Goal: Communication & Community: Share content

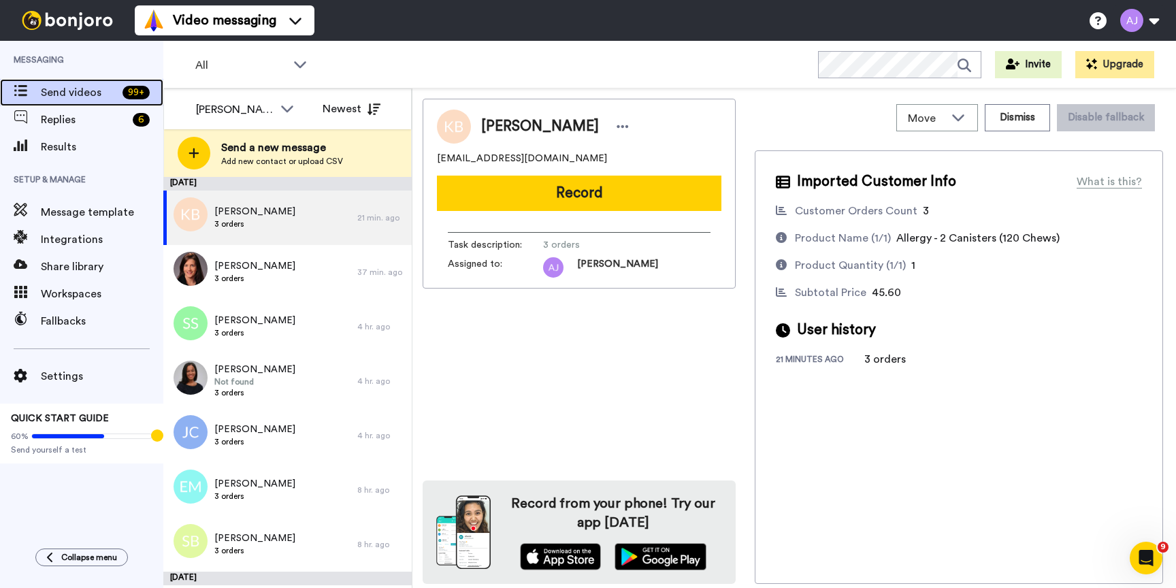
click at [111, 86] on span "Send videos" at bounding box center [79, 92] width 76 height 16
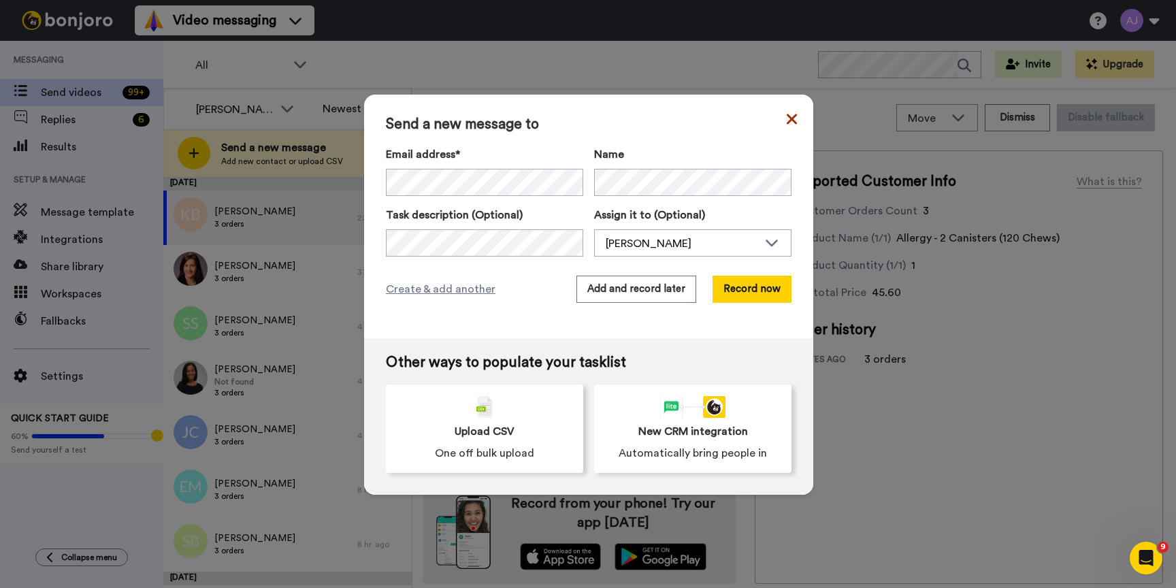
click at [793, 121] on icon at bounding box center [792, 119] width 10 height 10
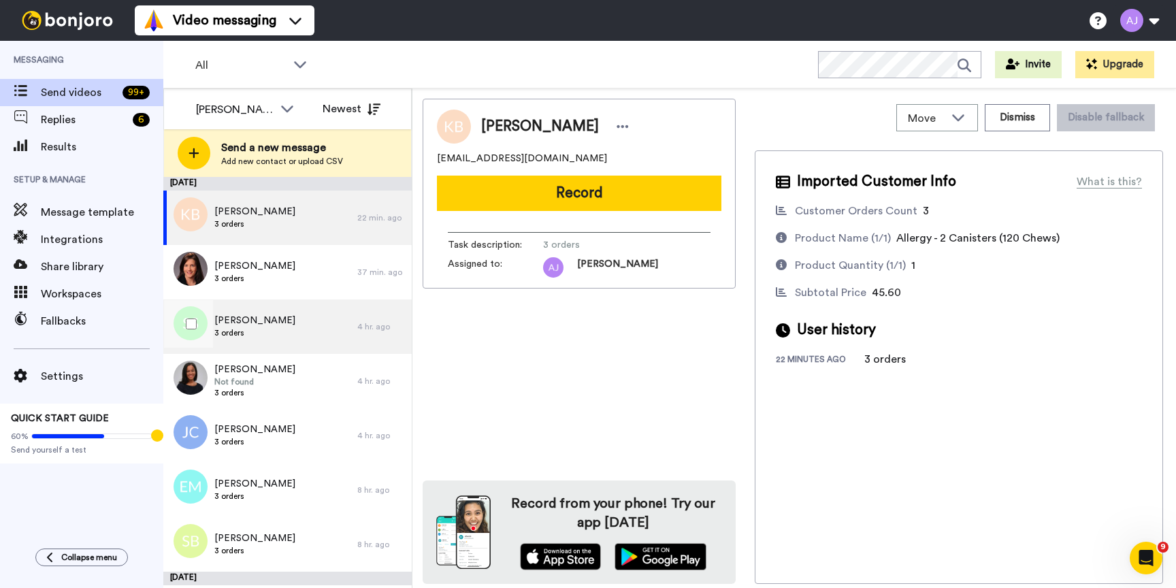
scroll to position [3, 0]
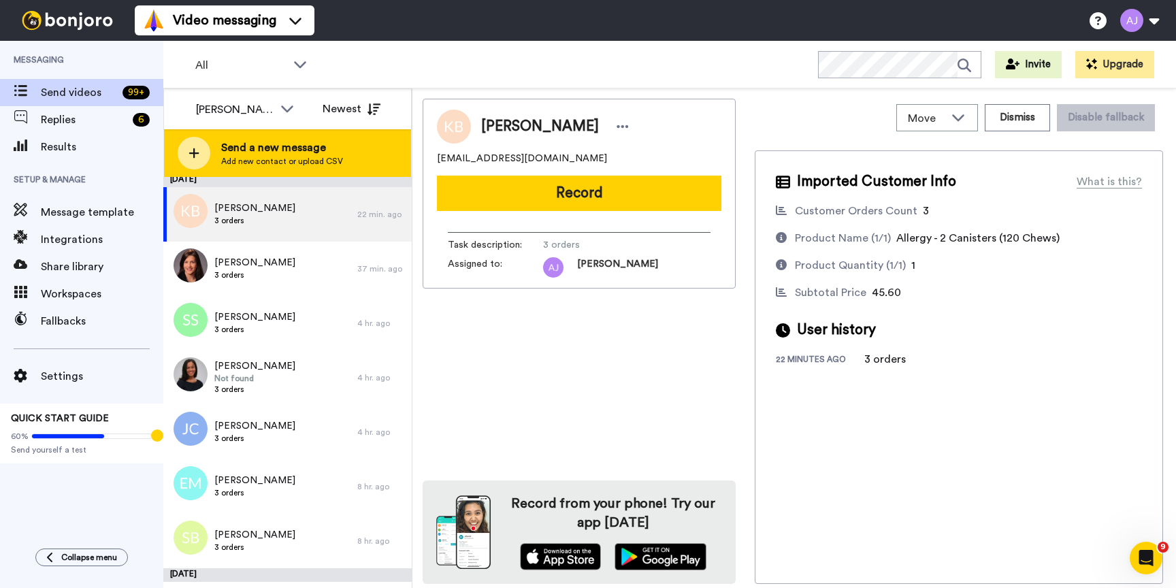
click at [340, 154] on div "Send a new message Add new contact or upload CSV" at bounding box center [287, 153] width 247 height 48
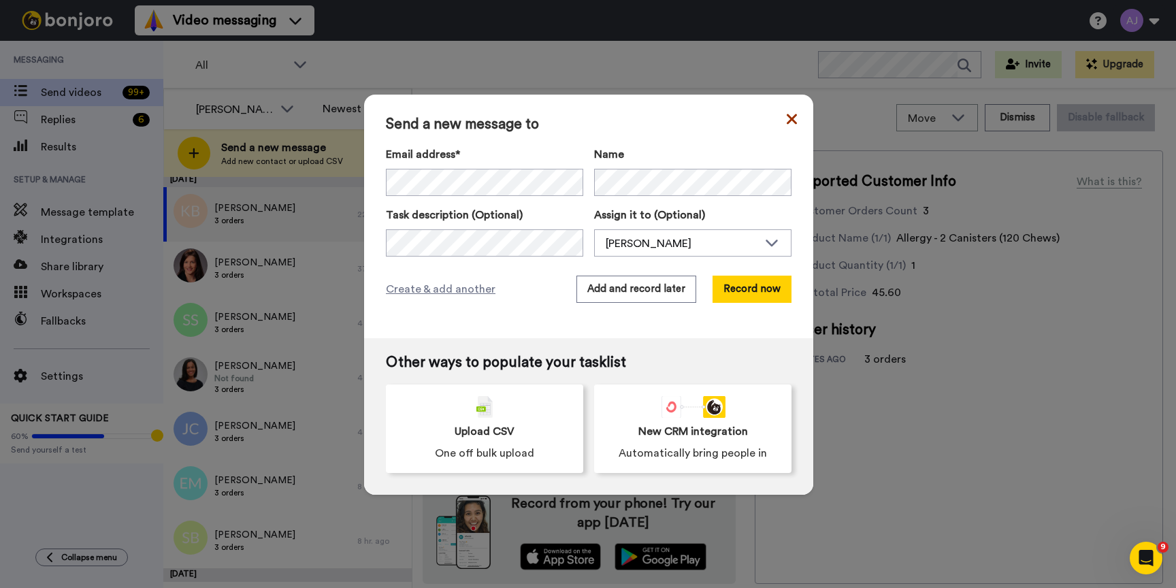
click at [789, 126] on icon at bounding box center [792, 119] width 10 height 16
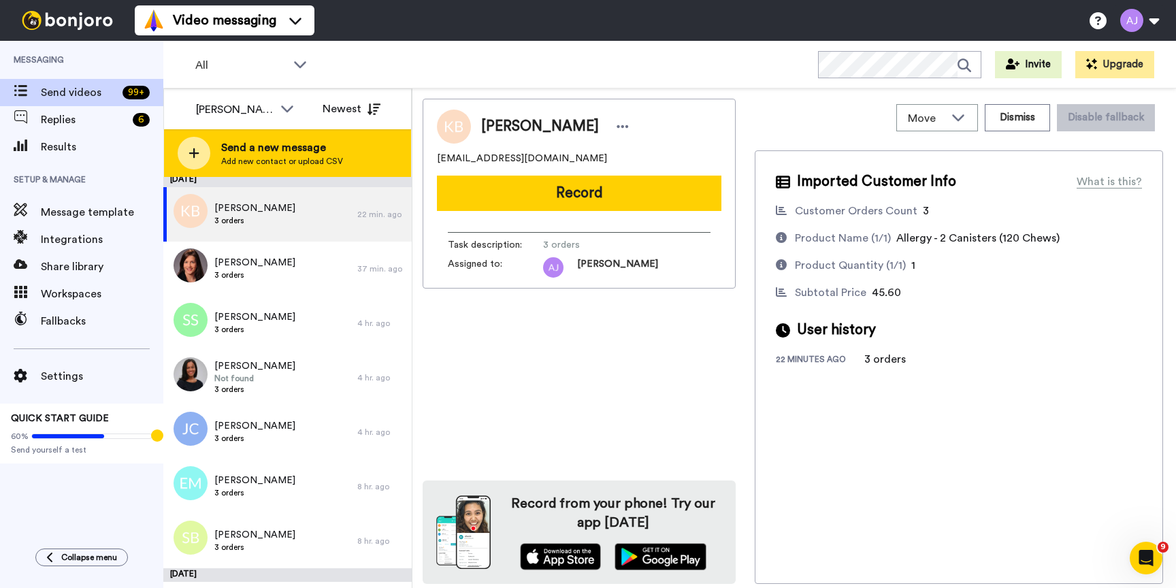
click at [317, 137] on div "Send a new message Add new contact or upload CSV" at bounding box center [287, 153] width 247 height 48
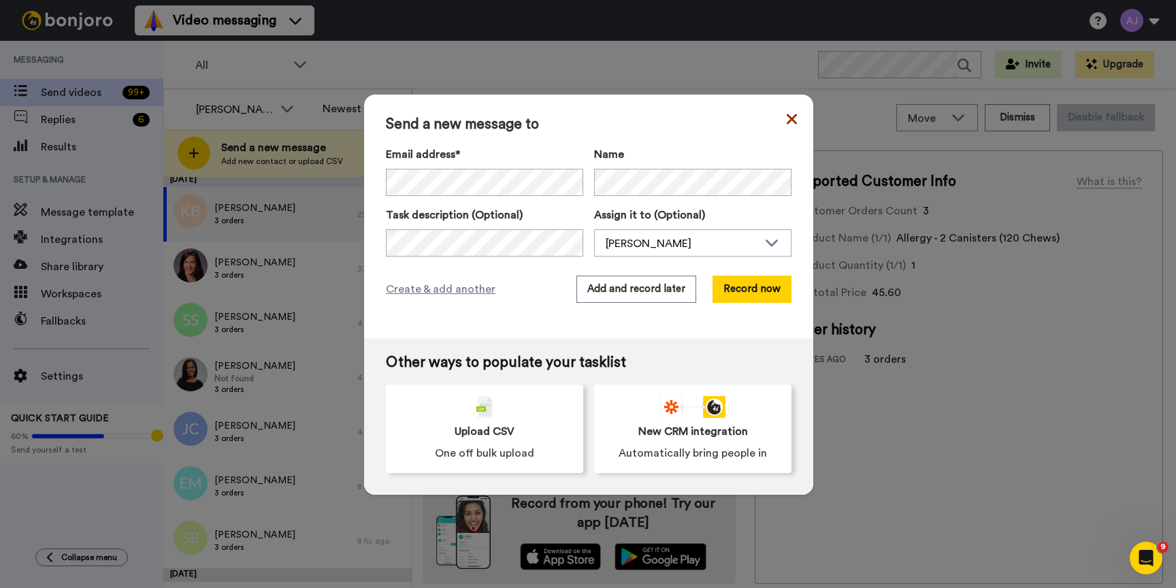
click at [793, 114] on icon at bounding box center [792, 119] width 10 height 16
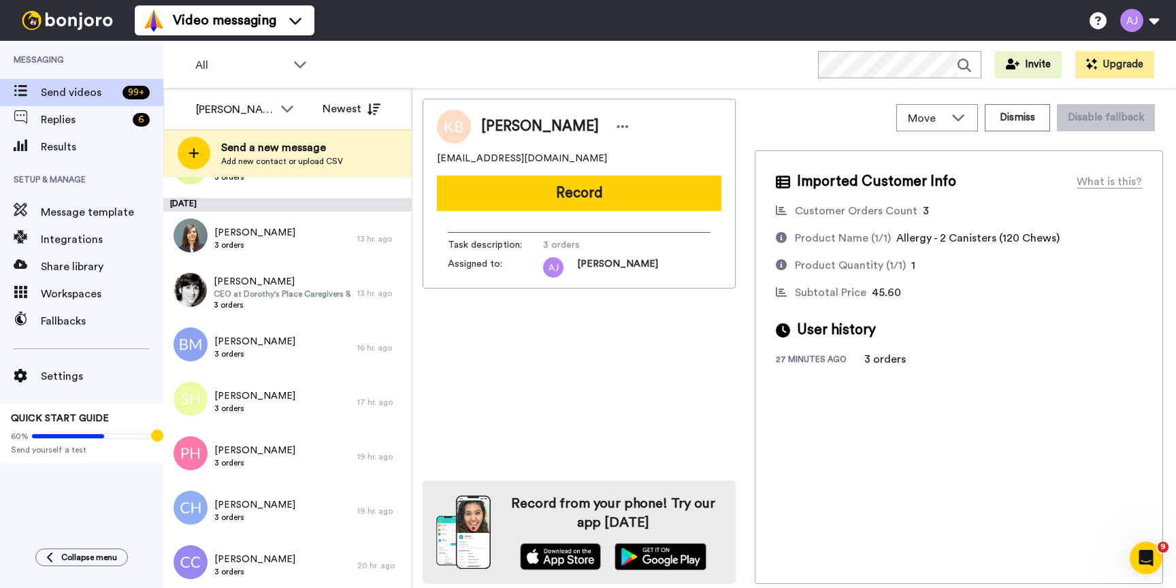
scroll to position [0, 0]
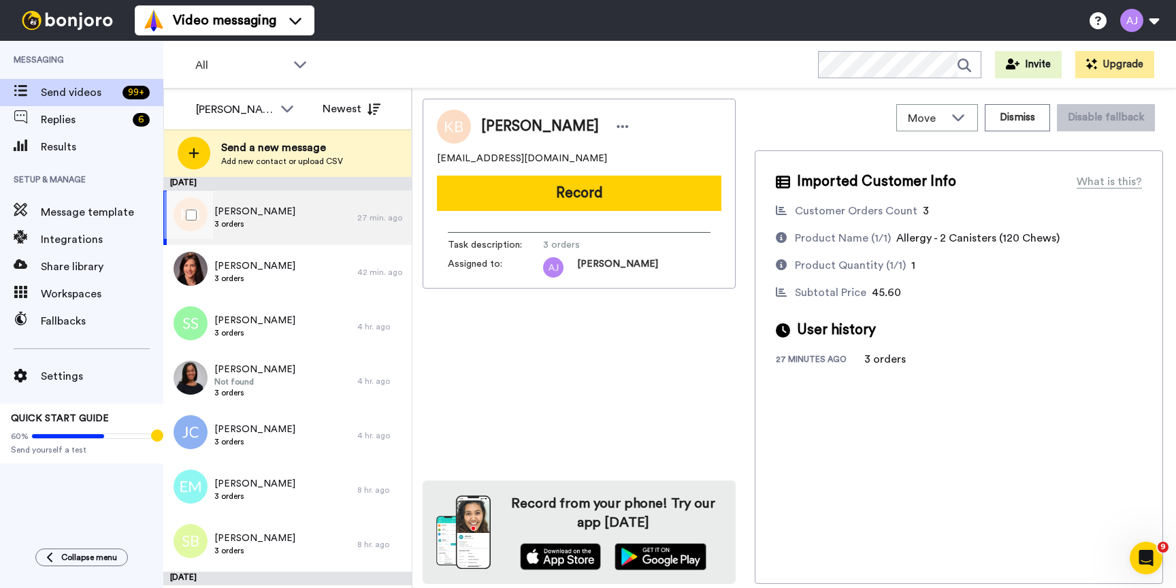
click at [191, 206] on div at bounding box center [188, 215] width 49 height 48
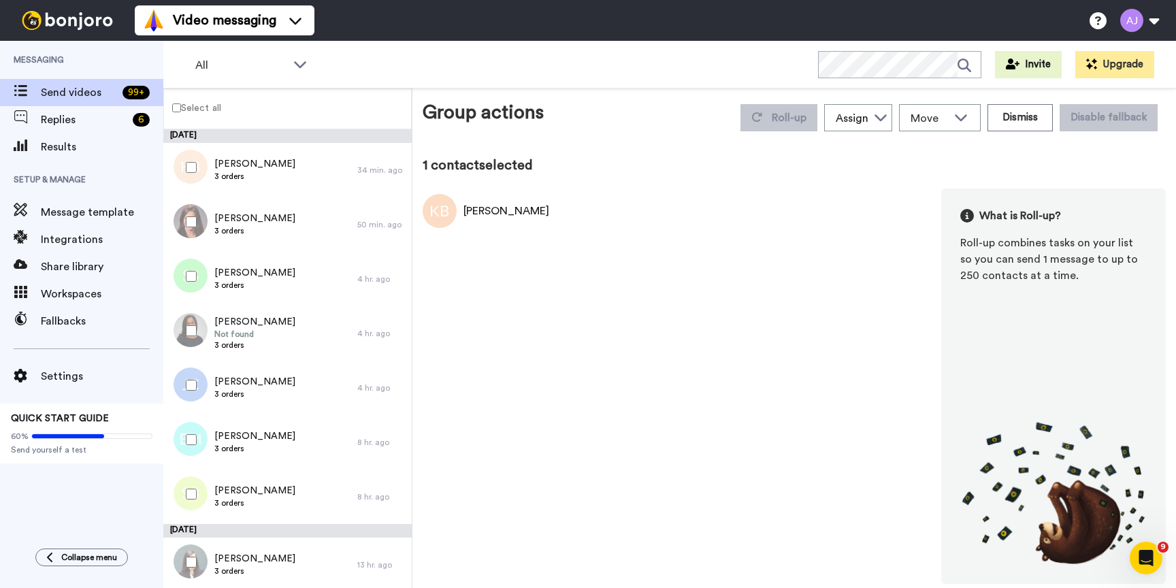
click at [192, 229] on div at bounding box center [188, 222] width 49 height 48
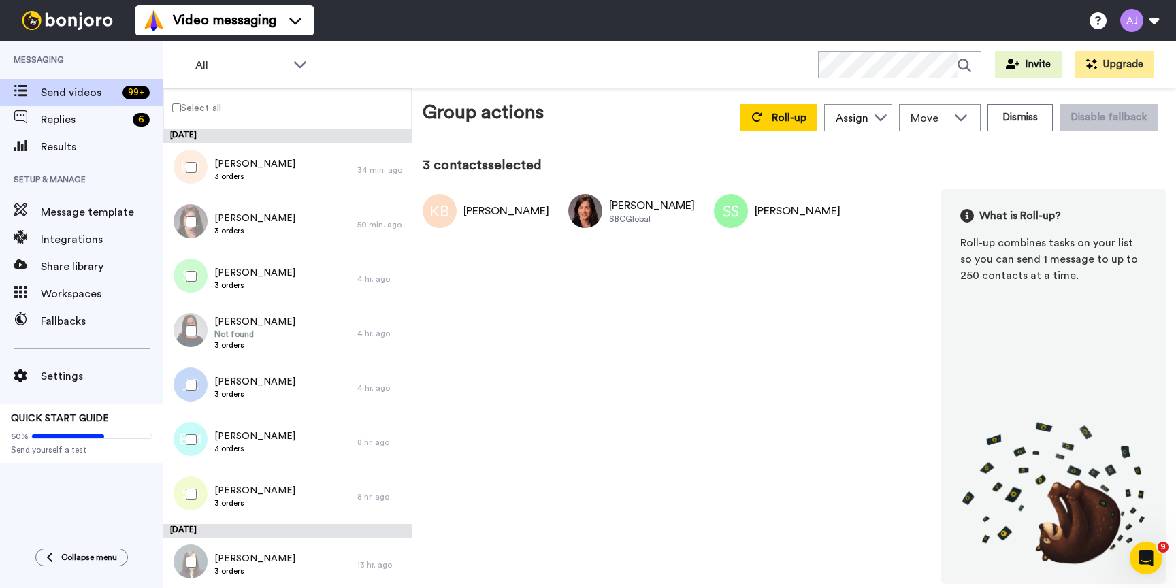
click at [190, 324] on div at bounding box center [188, 331] width 49 height 48
click at [191, 377] on div at bounding box center [188, 385] width 49 height 48
click at [186, 448] on div at bounding box center [188, 440] width 49 height 48
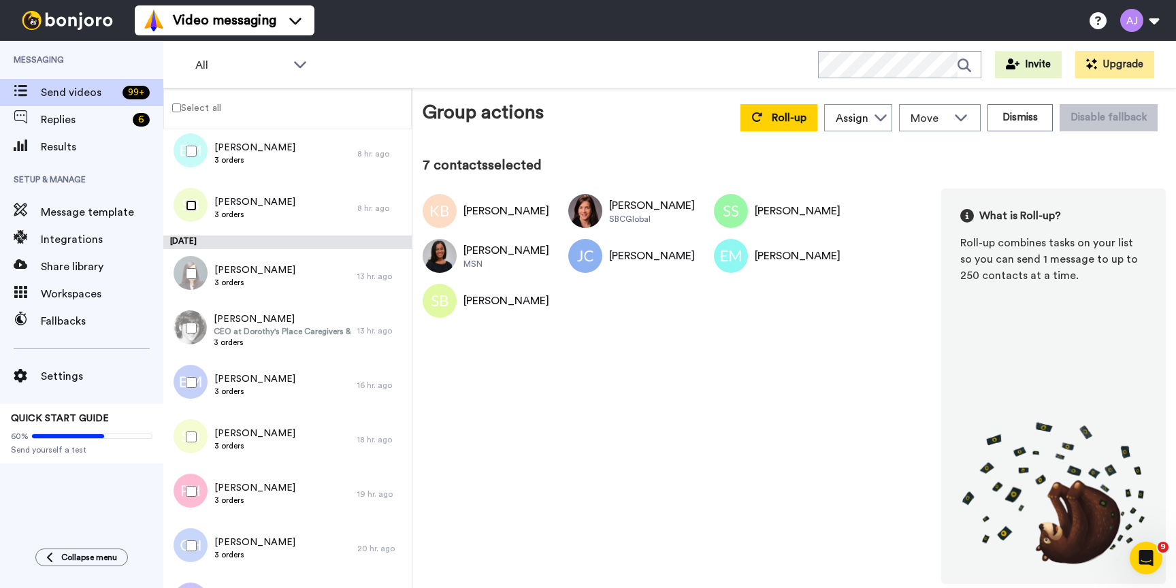
scroll to position [293, 0]
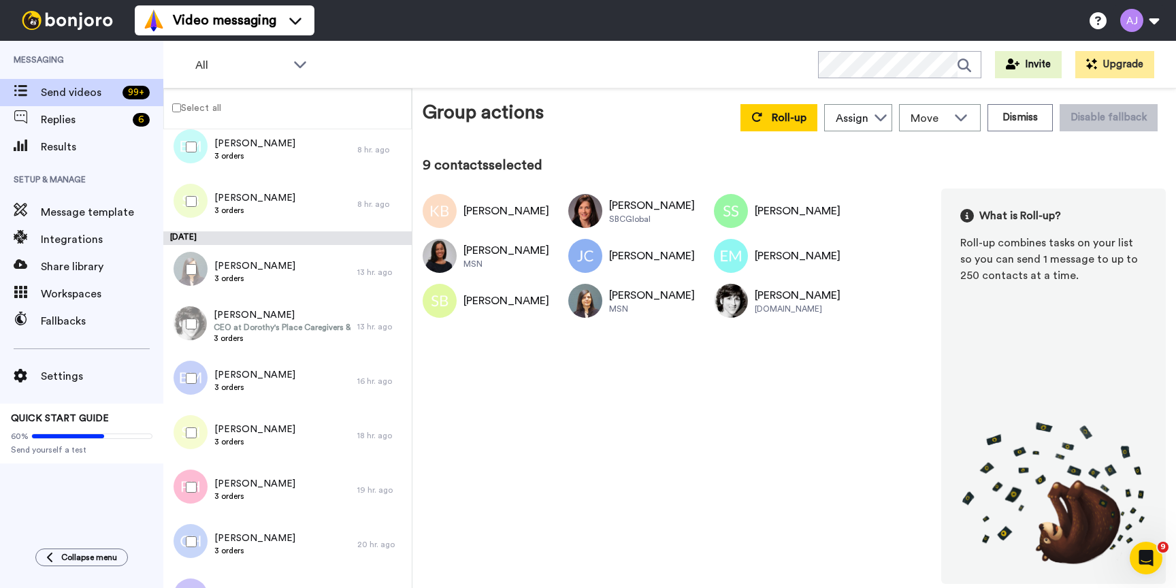
click at [188, 386] on div at bounding box center [188, 379] width 49 height 48
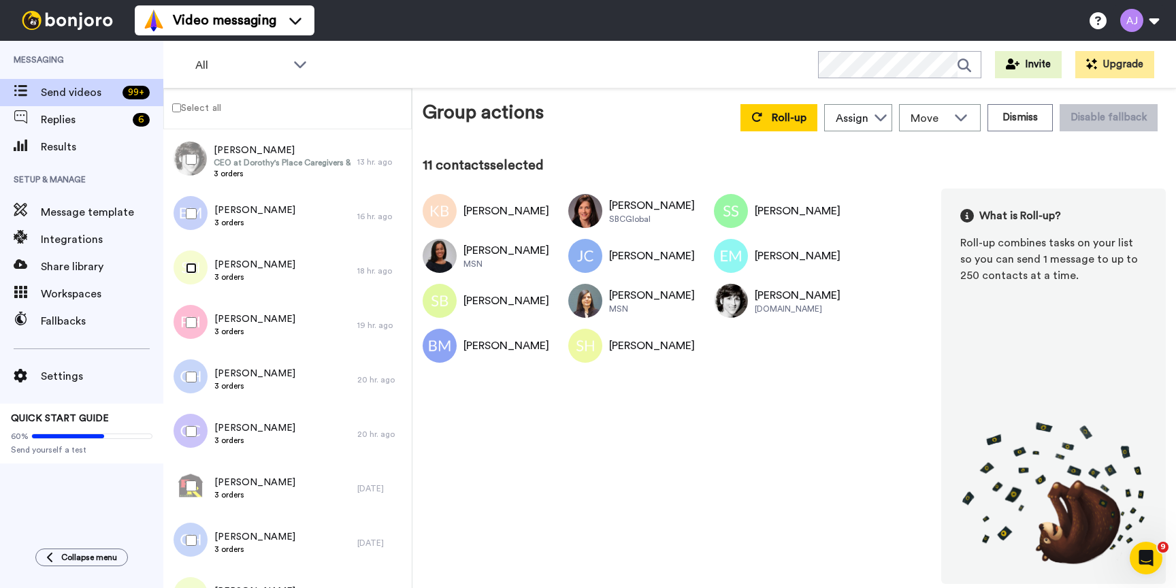
scroll to position [463, 0]
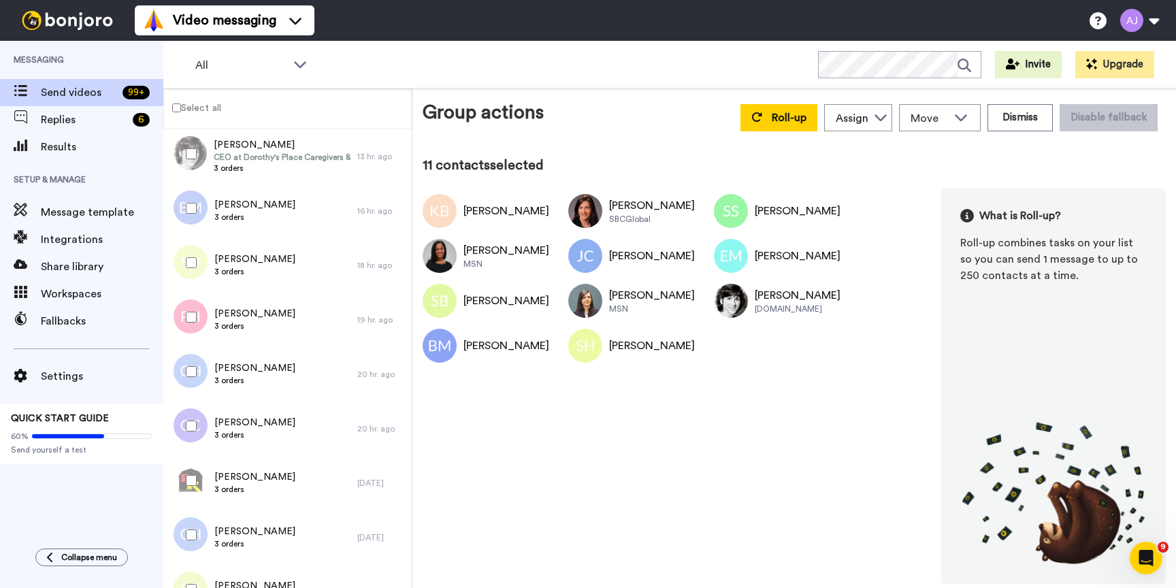
click at [188, 307] on div at bounding box center [188, 317] width 49 height 48
click at [197, 395] on div at bounding box center [188, 372] width 49 height 48
click at [191, 432] on div at bounding box center [188, 426] width 49 height 48
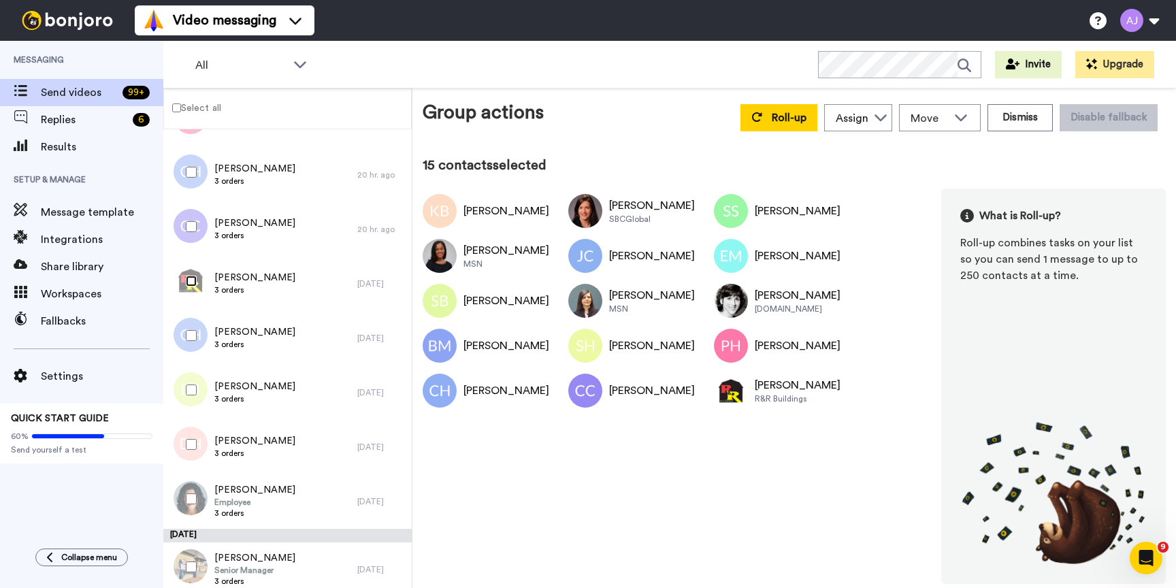
scroll to position [674, 0]
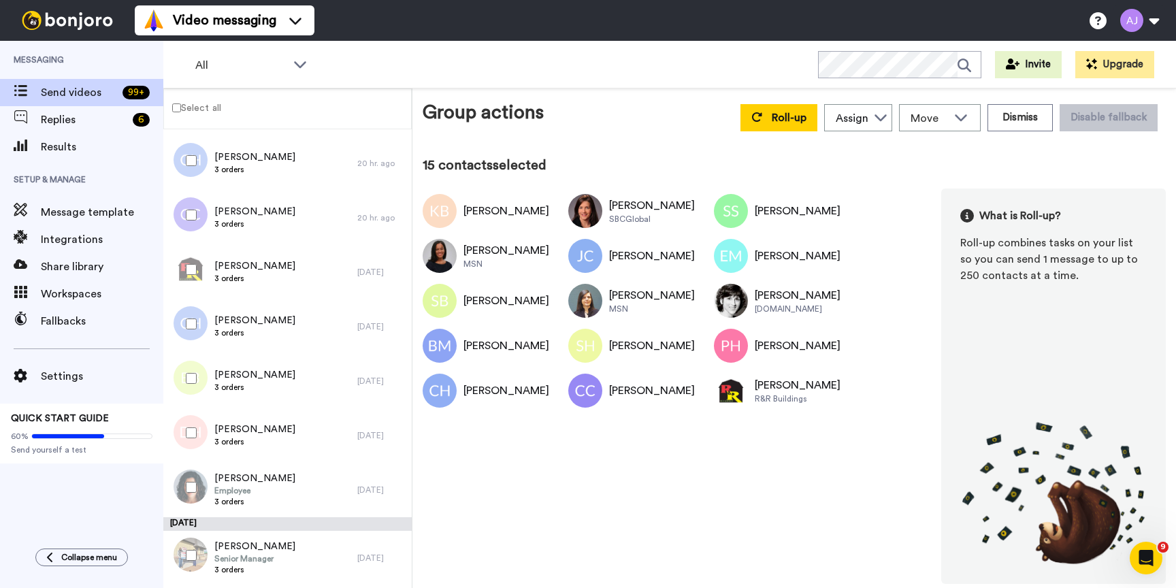
click at [177, 320] on div at bounding box center [188, 324] width 49 height 48
click at [190, 442] on div at bounding box center [188, 433] width 49 height 48
click at [199, 489] on div at bounding box center [188, 487] width 49 height 48
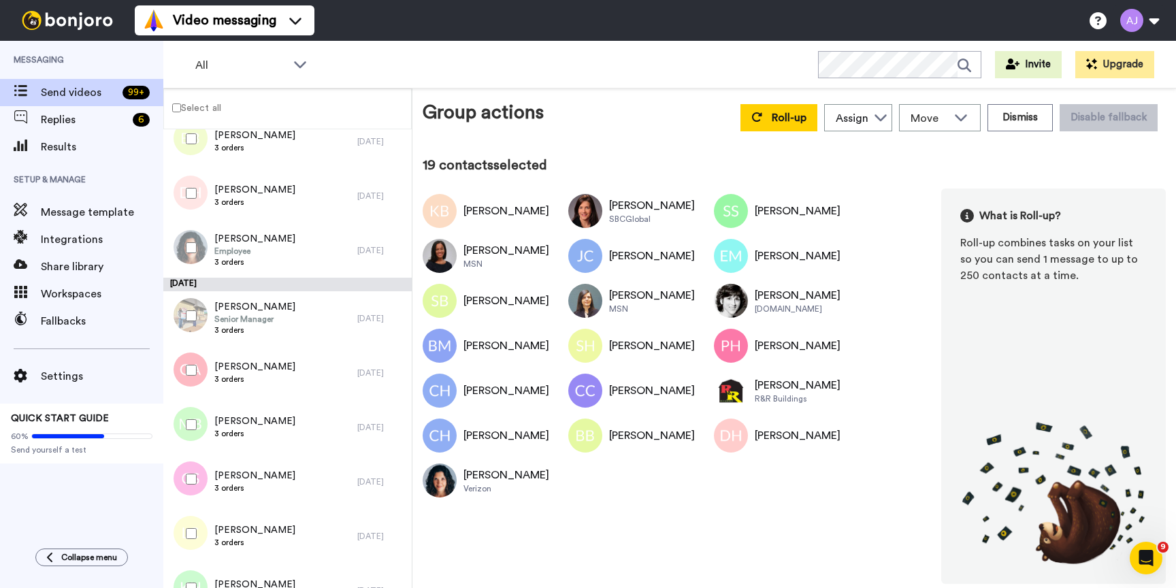
scroll to position [926, 0]
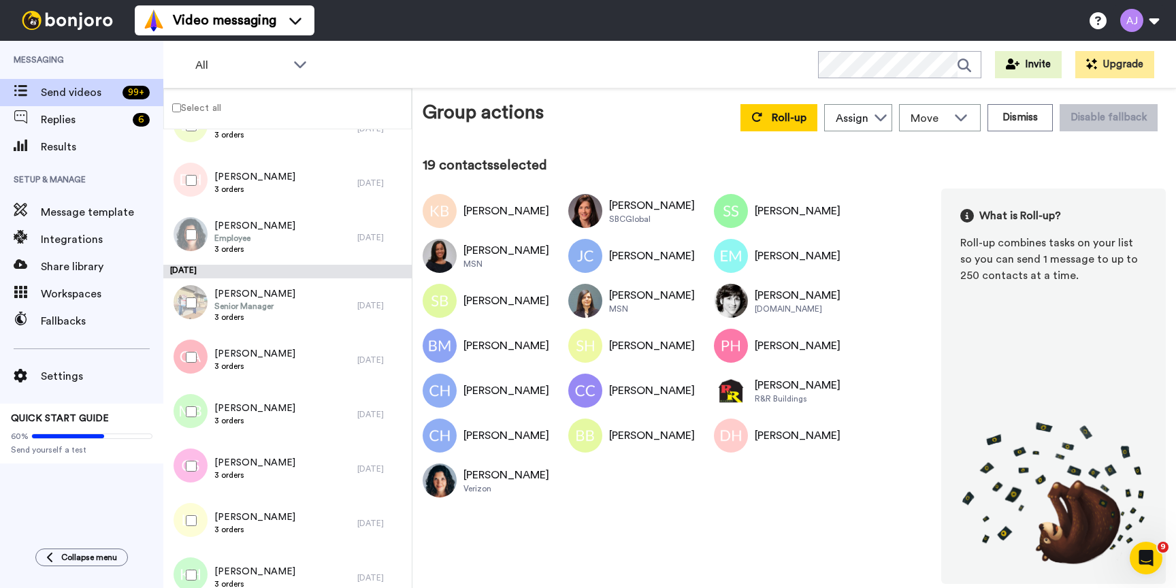
click at [191, 289] on div at bounding box center [188, 303] width 49 height 48
click at [193, 346] on div at bounding box center [188, 357] width 49 height 48
click at [205, 426] on div at bounding box center [188, 412] width 49 height 48
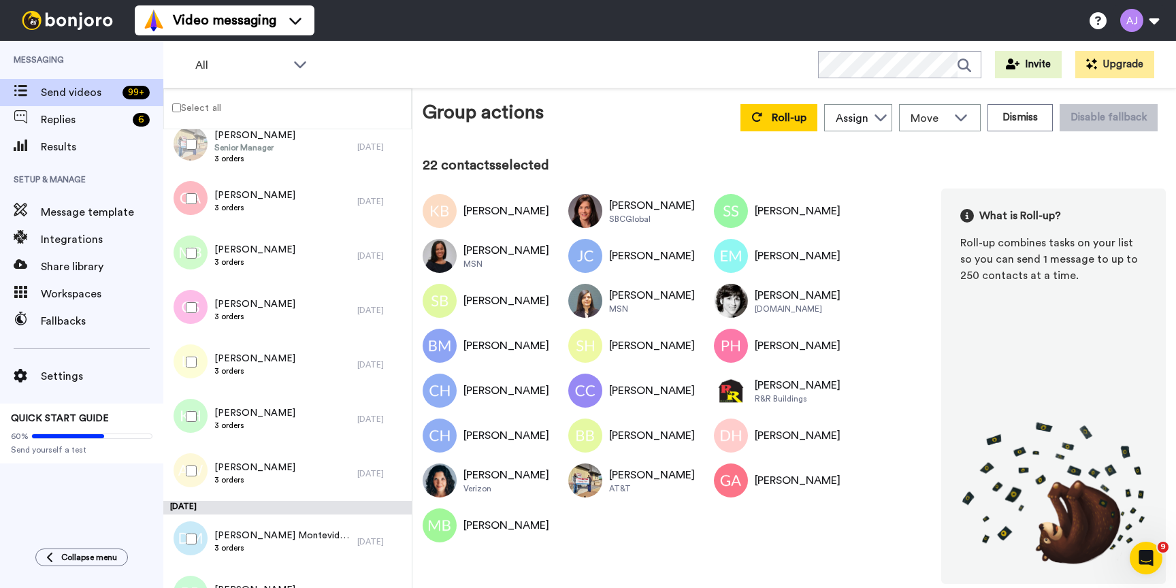
scroll to position [1112, 0]
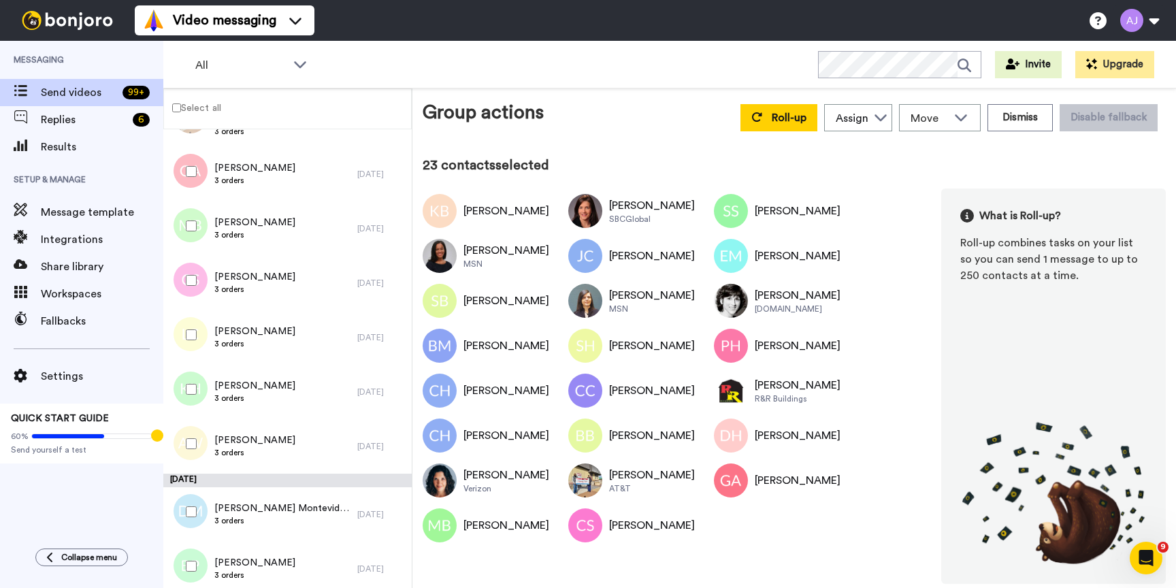
click at [188, 327] on div at bounding box center [188, 335] width 49 height 48
click at [193, 382] on div at bounding box center [188, 389] width 49 height 48
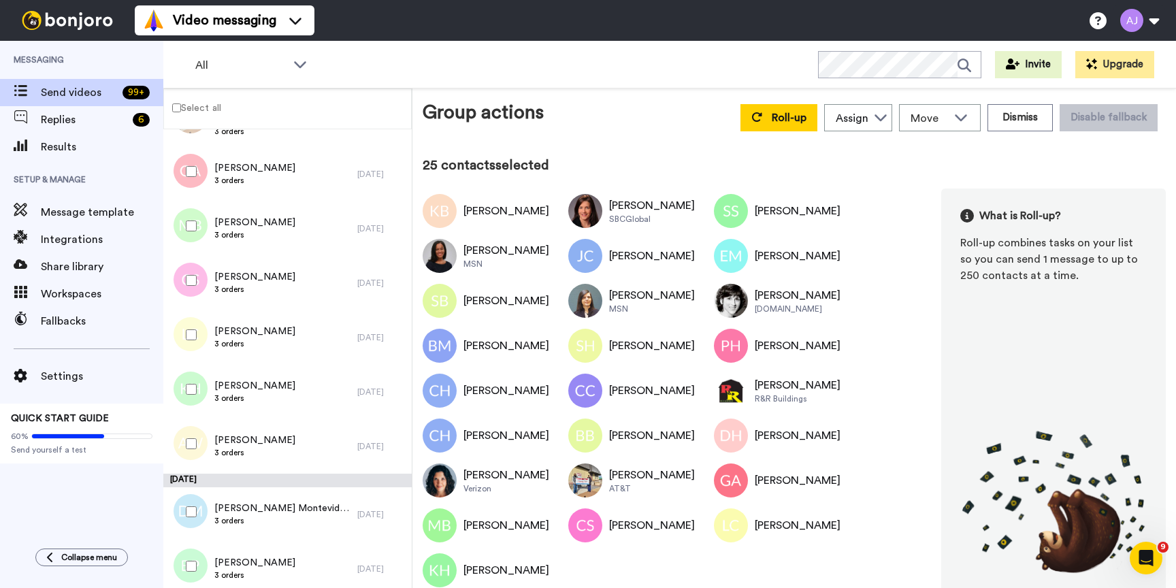
click at [194, 455] on div at bounding box center [188, 444] width 49 height 48
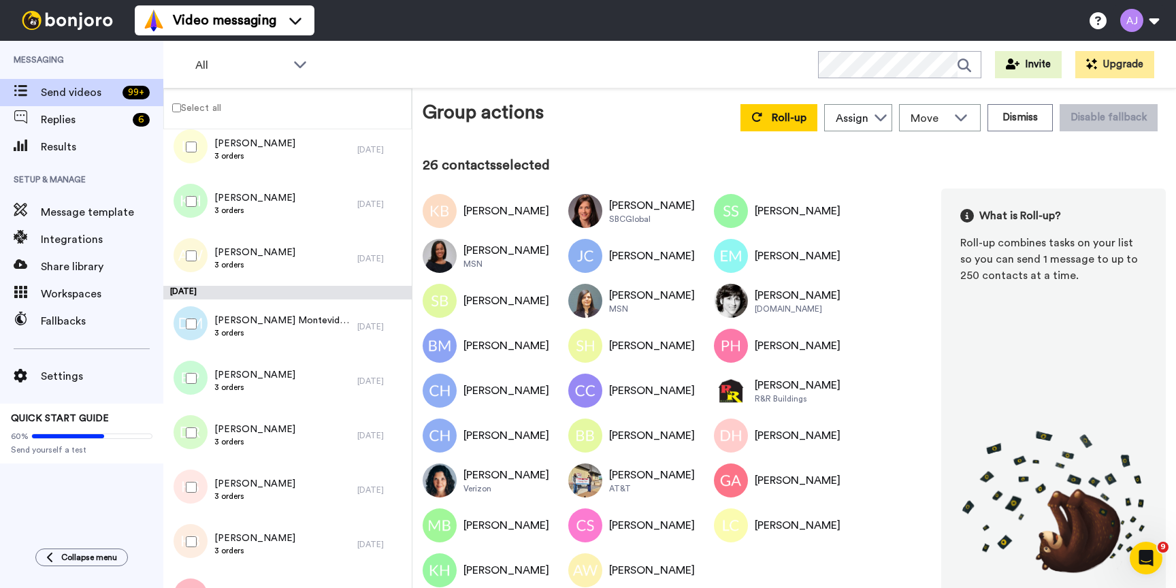
scroll to position [1310, 0]
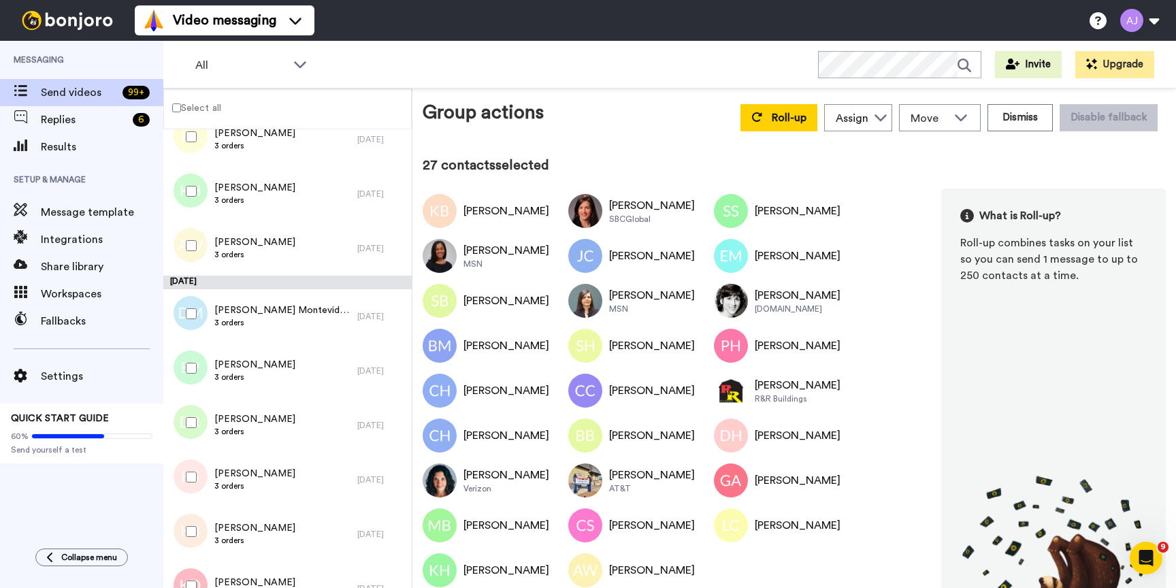
click at [181, 384] on div at bounding box center [188, 368] width 49 height 48
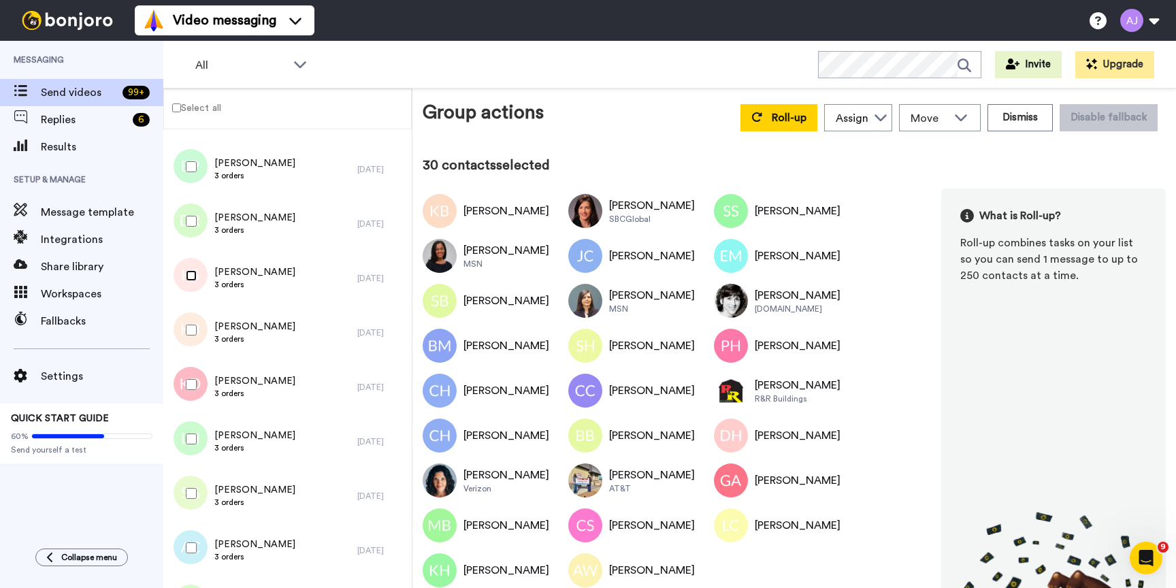
scroll to position [1521, 0]
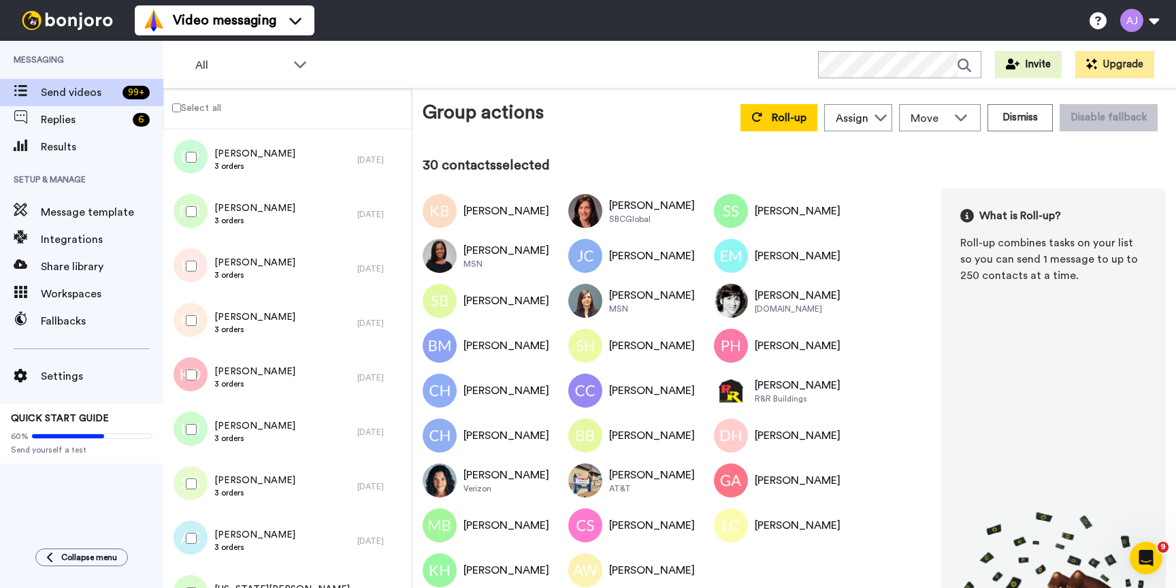
click at [189, 340] on div at bounding box center [188, 321] width 49 height 48
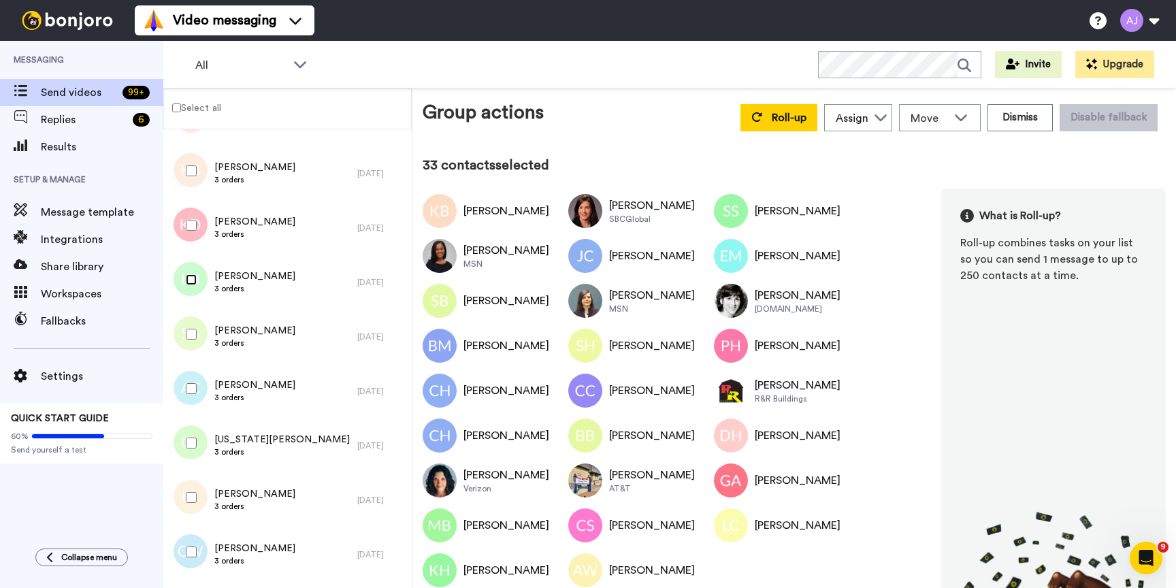
scroll to position [1673, 0]
click at [186, 461] on div at bounding box center [188, 440] width 49 height 48
click at [193, 502] on div at bounding box center [188, 495] width 49 height 48
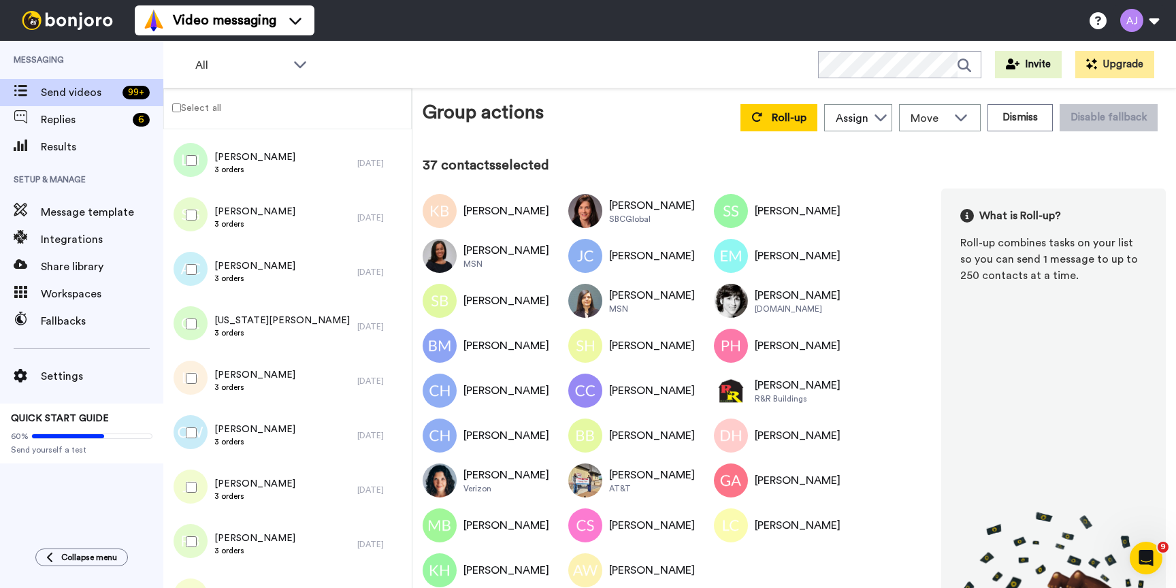
scroll to position [1795, 0]
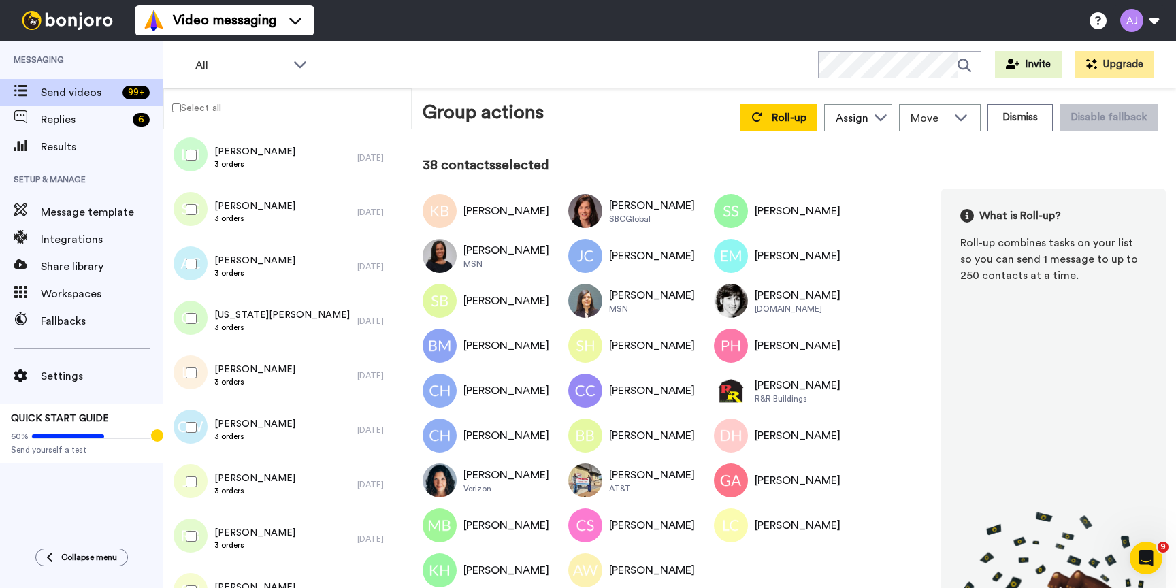
click at [188, 492] on div at bounding box center [188, 482] width 49 height 48
click at [195, 545] on div at bounding box center [188, 536] width 49 height 48
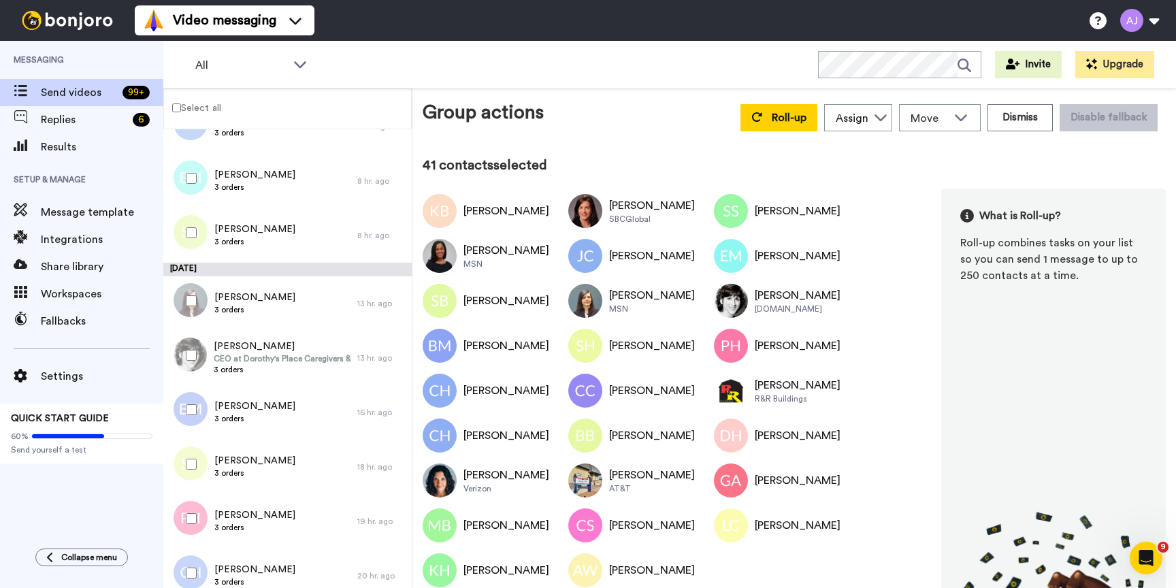
scroll to position [250, 0]
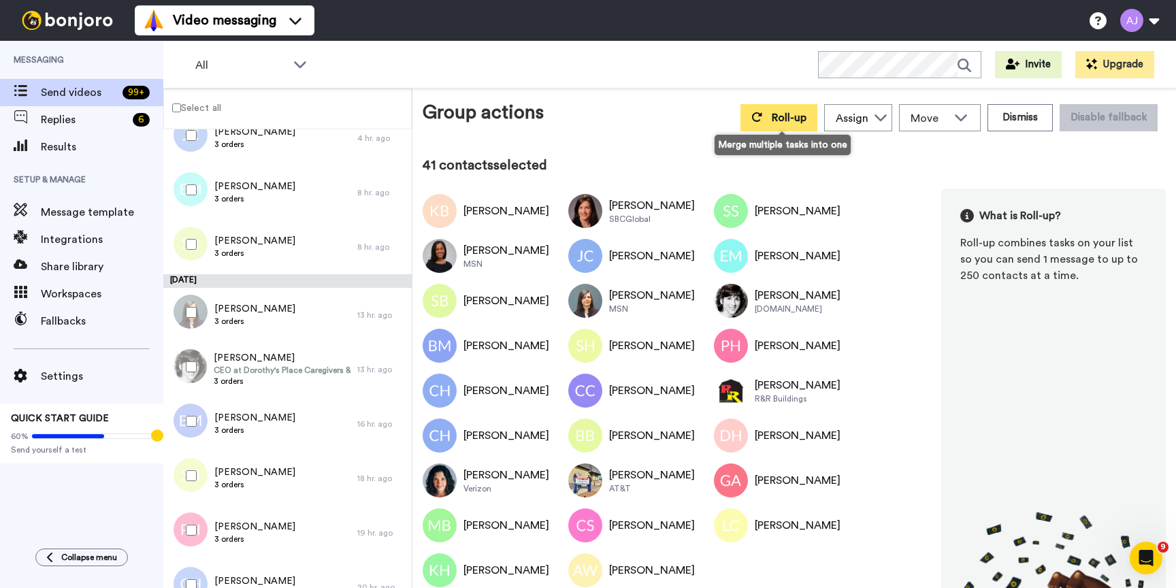
click at [762, 120] on icon at bounding box center [757, 117] width 10 height 10
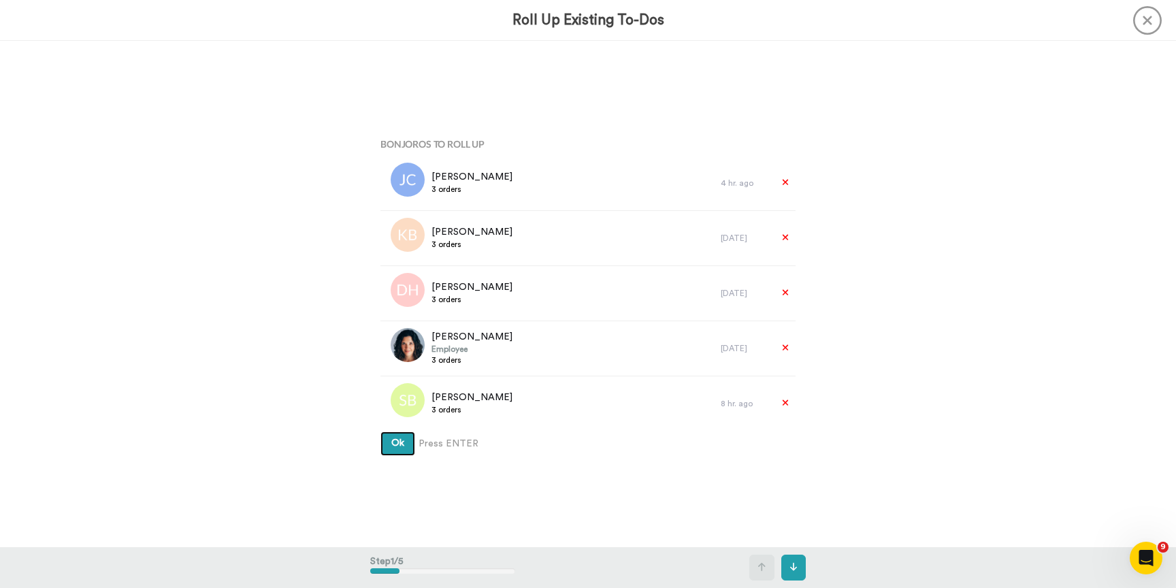
click at [404, 437] on button "Ok" at bounding box center [397, 443] width 35 height 24
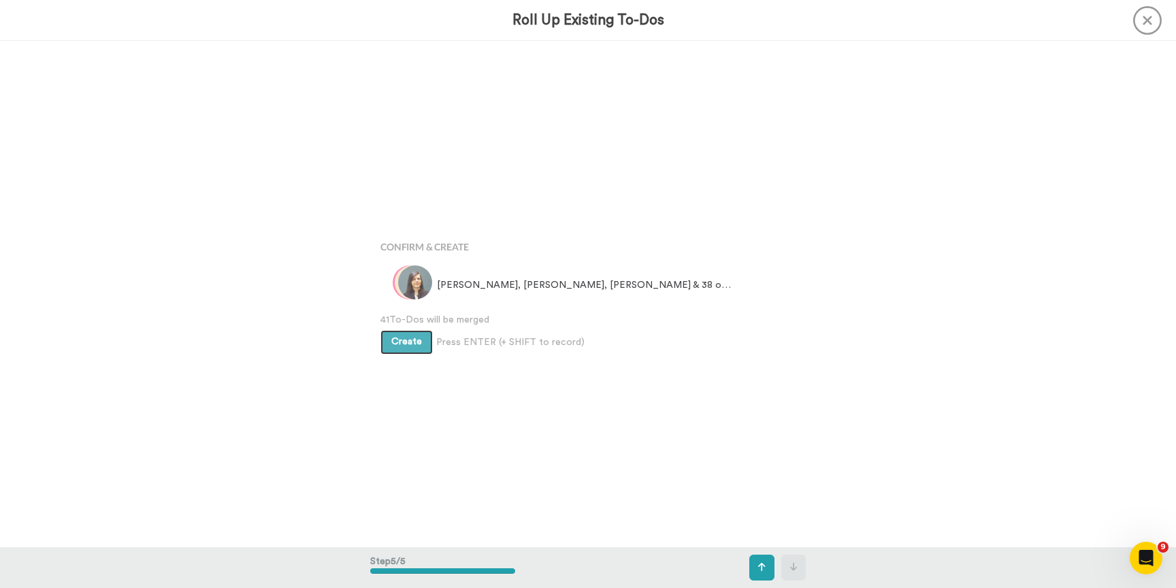
scroll to position [2023, 0]
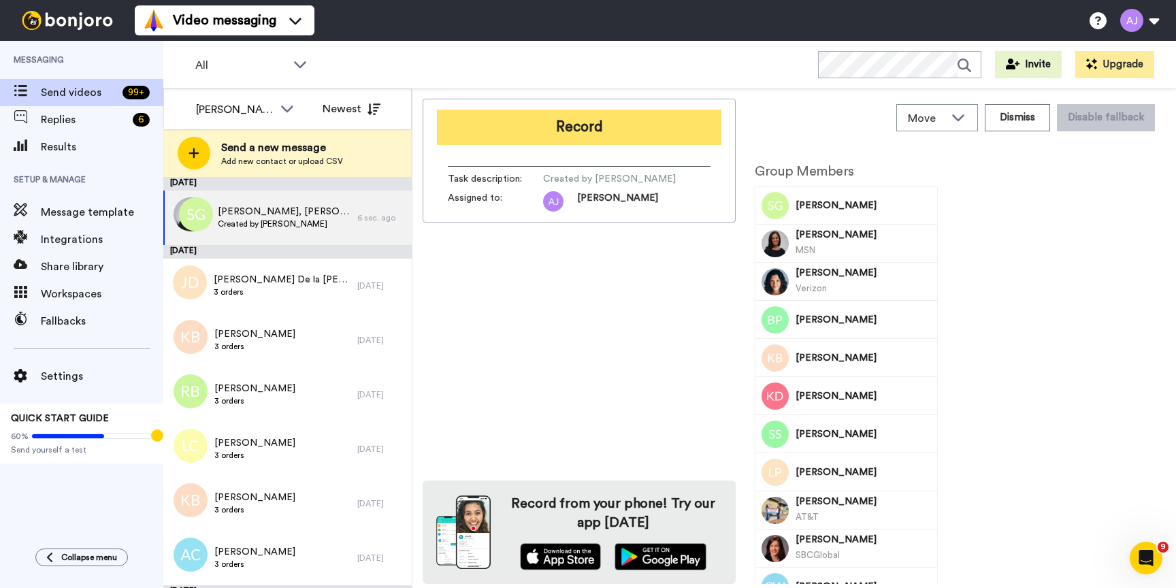
click at [560, 121] on button "Record" at bounding box center [579, 127] width 284 height 35
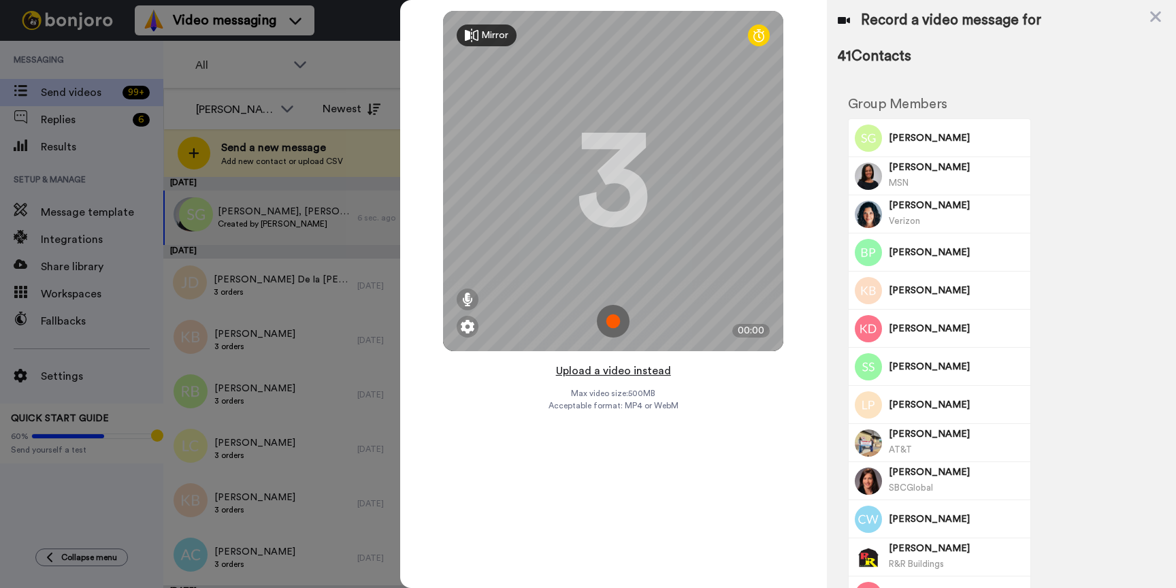
click at [619, 369] on button "Upload a video instead" at bounding box center [613, 371] width 123 height 18
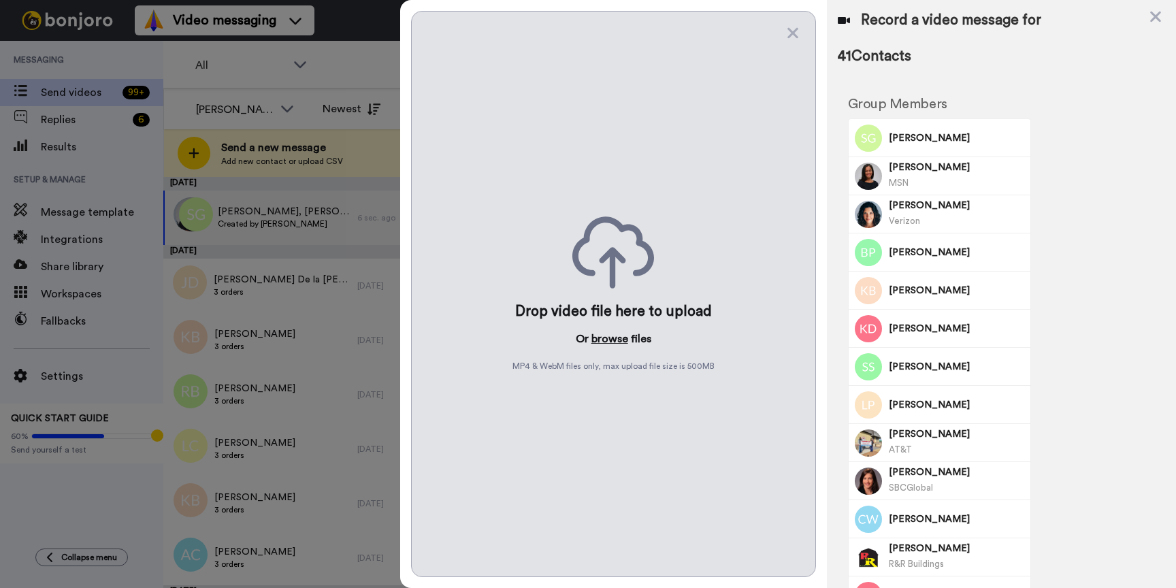
click at [608, 333] on button "browse" at bounding box center [609, 339] width 37 height 16
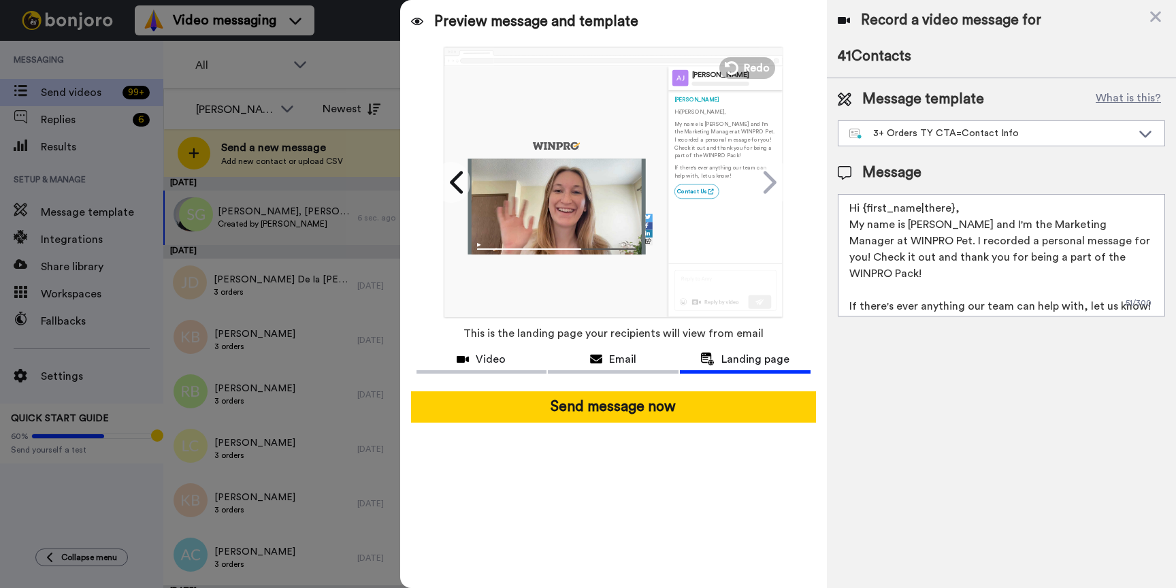
click at [981, 210] on textarea "Hi {first_name|there}, My name is Anna and I'm the Marketing Manager at WINPRO …" at bounding box center [1001, 255] width 327 height 122
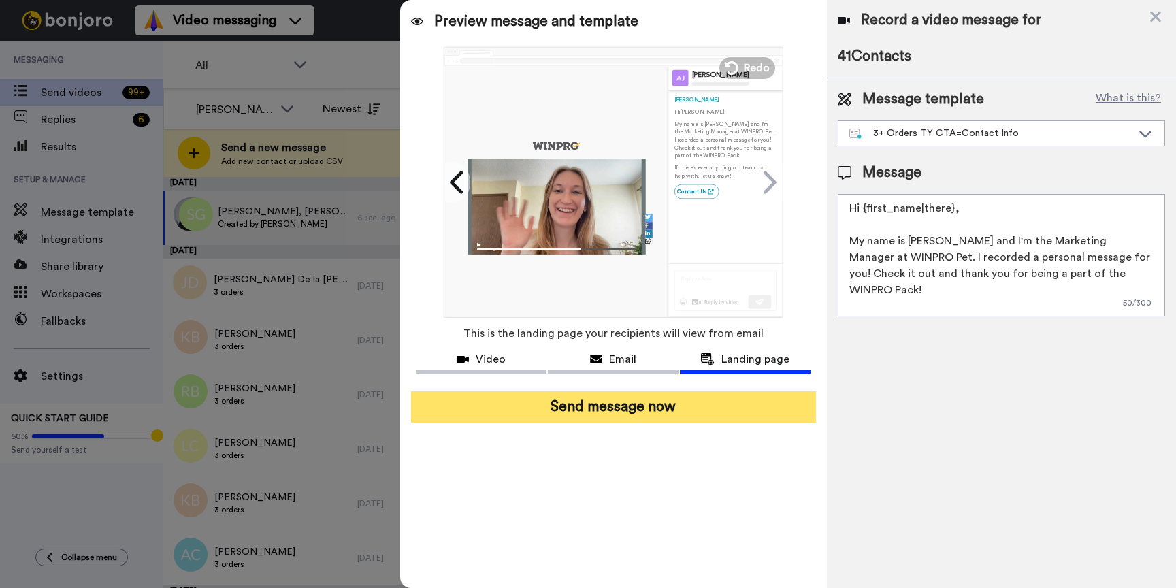
type textarea "Hi {first_name|there}, My name is Anna and I'm the Marketing Manager at WINPRO …"
click at [715, 401] on button "Send message now" at bounding box center [613, 406] width 405 height 31
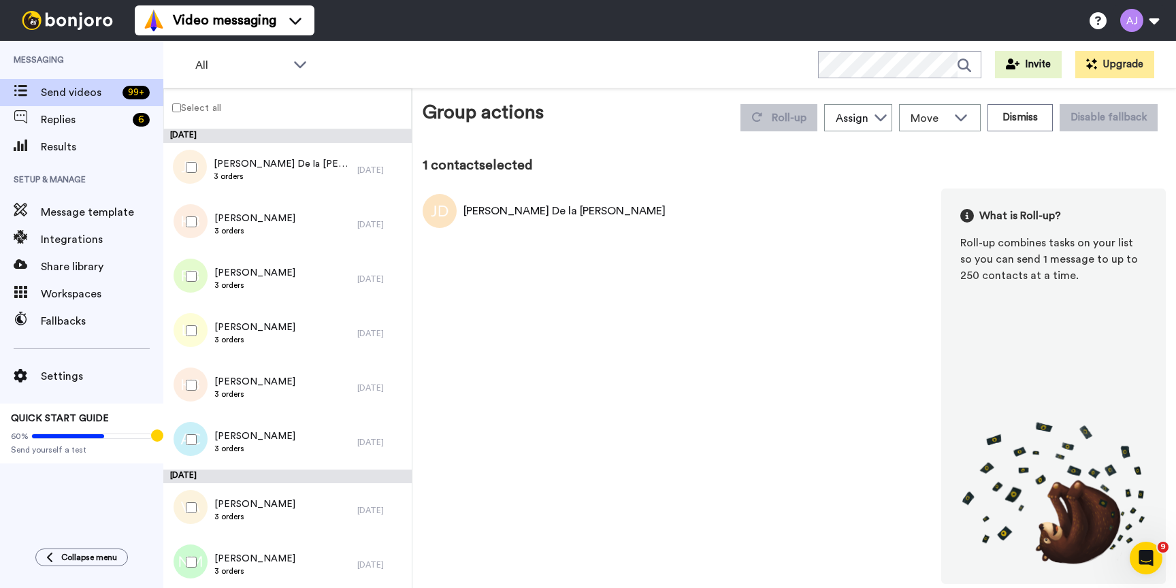
click at [194, 106] on label "Select all" at bounding box center [192, 107] width 57 height 16
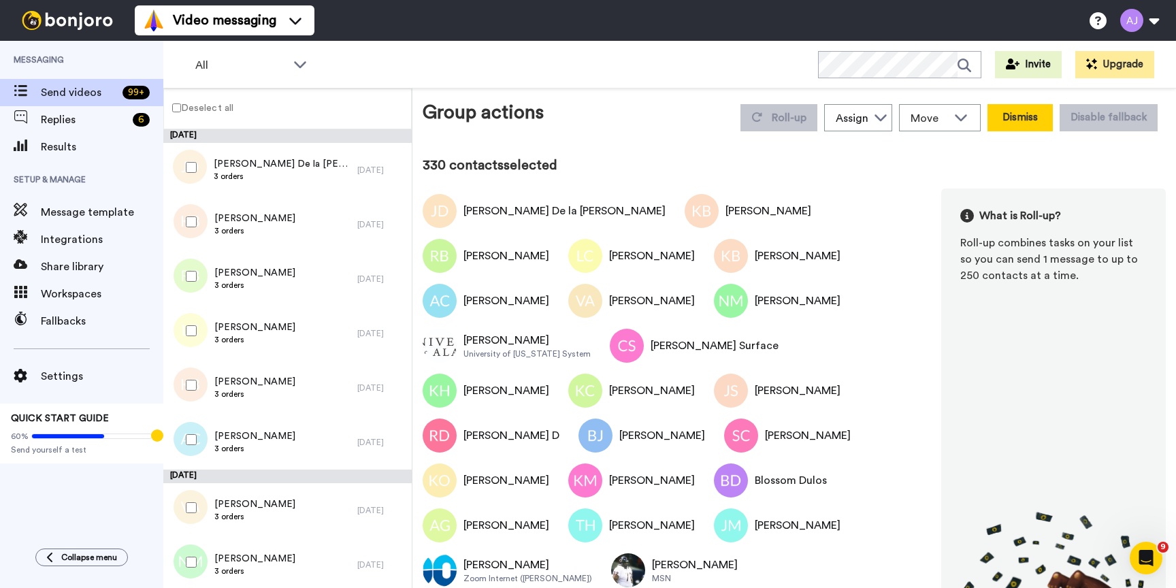
click at [1011, 118] on button "Dismiss" at bounding box center [1019, 117] width 65 height 27
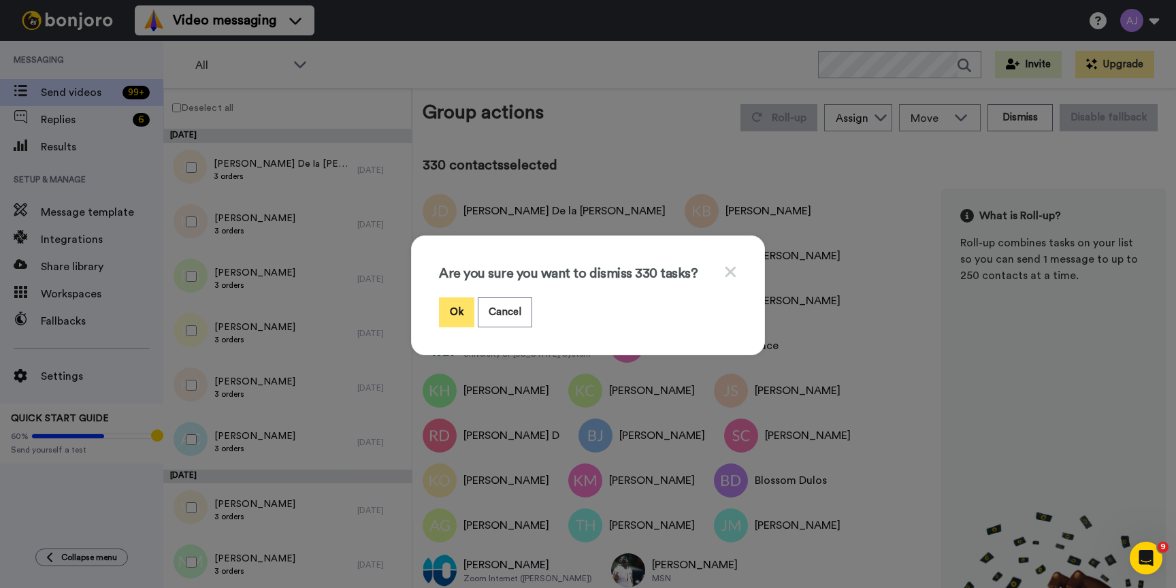
click at [448, 316] on button "Ok" at bounding box center [456, 311] width 35 height 29
